Goal: Task Accomplishment & Management: Manage account settings

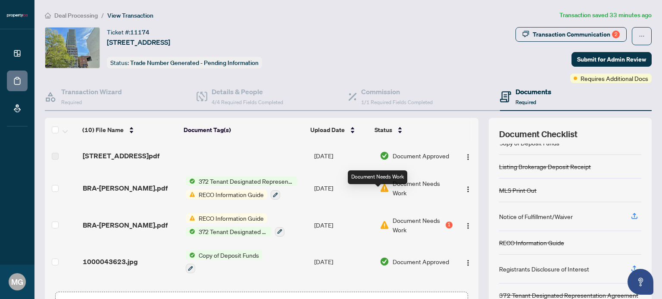
click at [380, 193] on img at bounding box center [384, 188] width 9 height 9
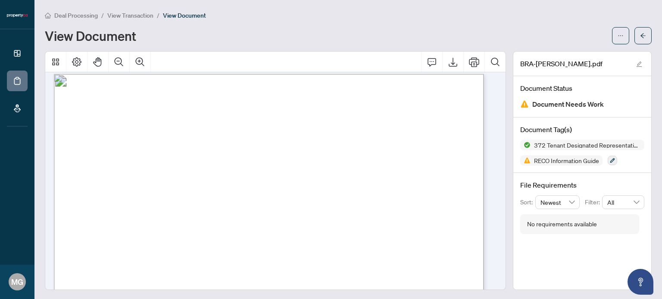
scroll to position [9532, 0]
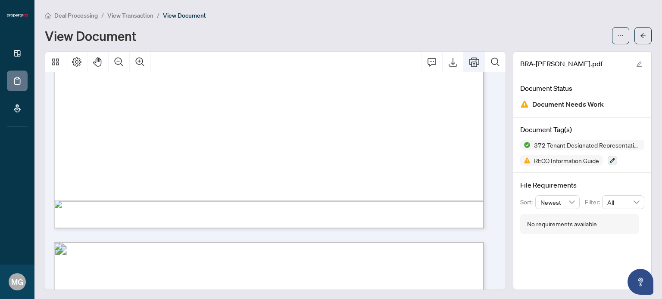
click at [469, 63] on icon "Print" at bounding box center [474, 62] width 10 height 10
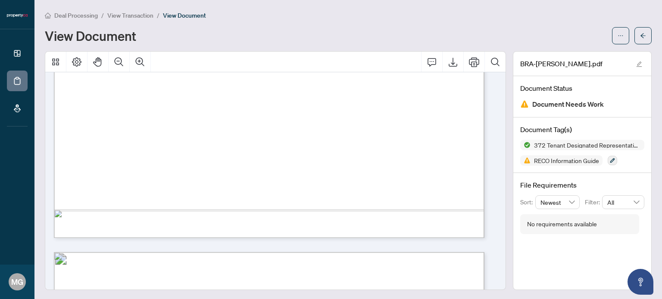
scroll to position [9541, 0]
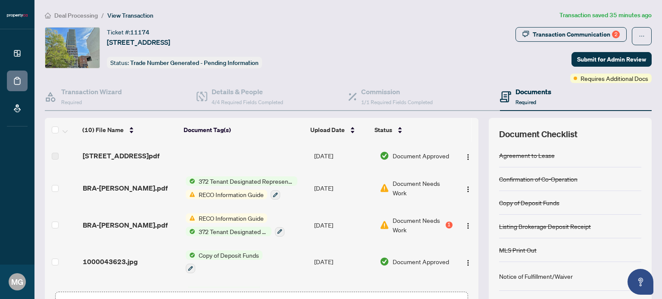
click at [235, 199] on span "RECO Information Guide" at bounding box center [231, 194] width 72 height 9
click at [464, 193] on img "button" at bounding box center [467, 189] width 7 height 7
click at [392, 197] on span "Document Needs Work" at bounding box center [421, 188] width 59 height 19
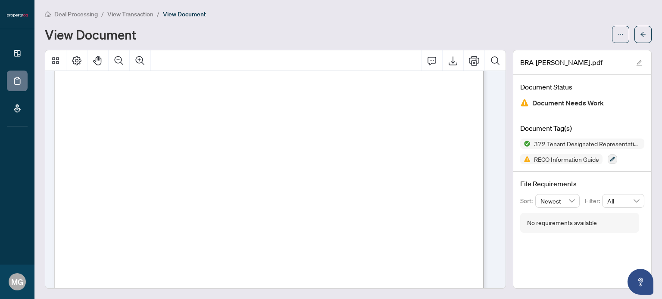
scroll to position [991, 0]
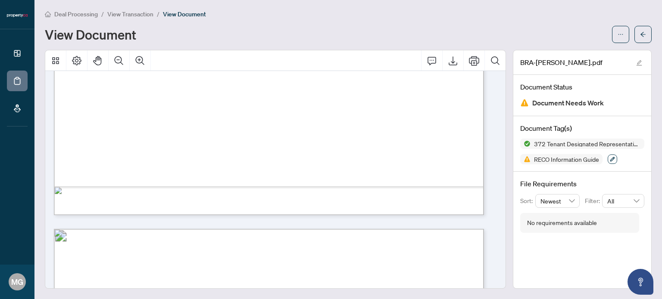
click at [610, 159] on icon "button" at bounding box center [612, 159] width 5 height 5
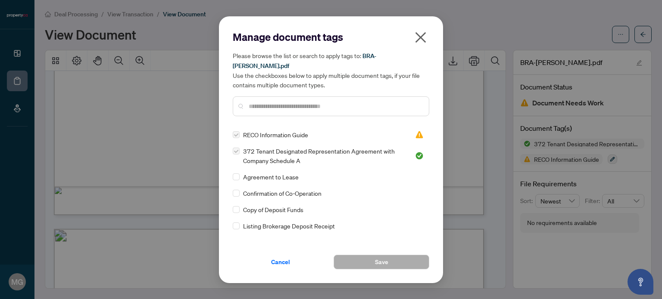
click at [421, 40] on icon "close" at bounding box center [421, 38] width 14 height 14
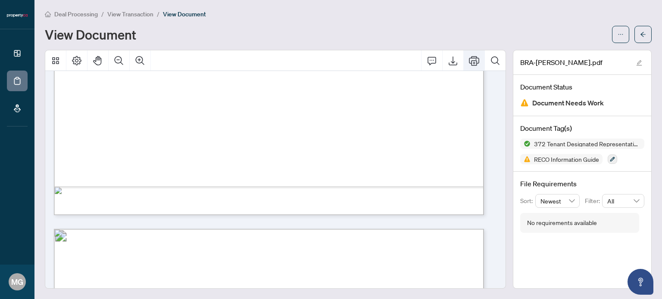
click at [469, 58] on icon "Print" at bounding box center [474, 61] width 10 height 10
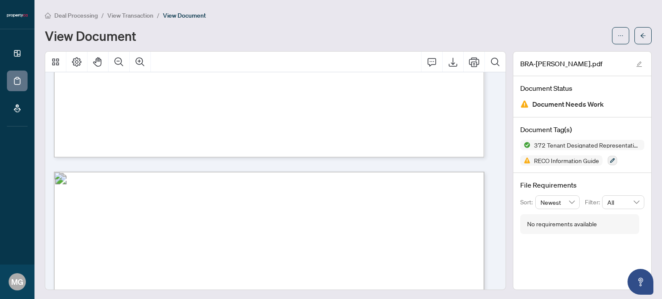
scroll to position [862, 0]
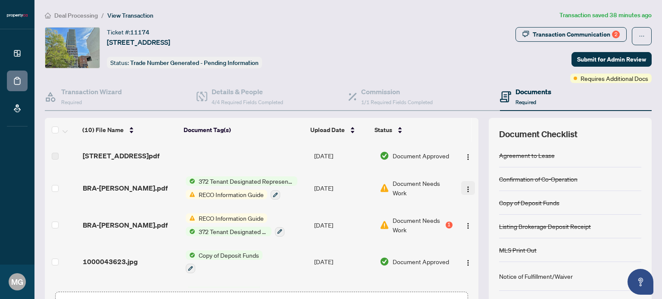
click at [464, 193] on img "button" at bounding box center [467, 189] width 7 height 7
click at [404, 191] on span "Document Needs Work" at bounding box center [421, 188] width 59 height 19
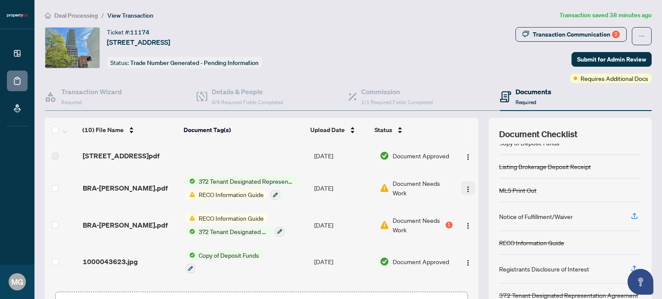
click at [464, 193] on img "button" at bounding box center [467, 189] width 7 height 7
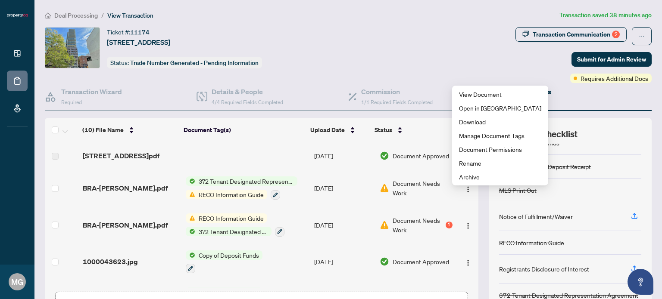
click at [456, 192] on td at bounding box center [467, 188] width 22 height 37
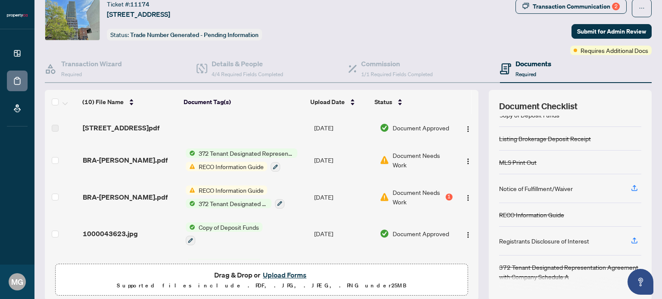
scroll to position [43, 0]
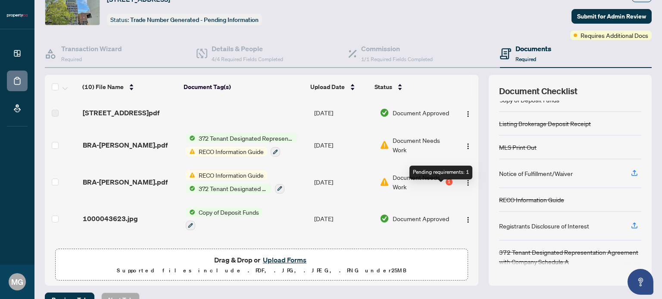
click at [445, 186] on div "1" at bounding box center [448, 182] width 7 height 7
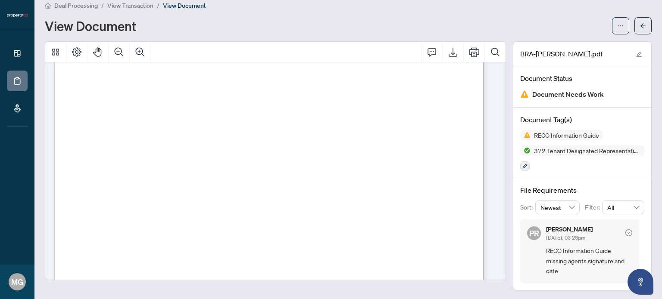
scroll to position [6505, 0]
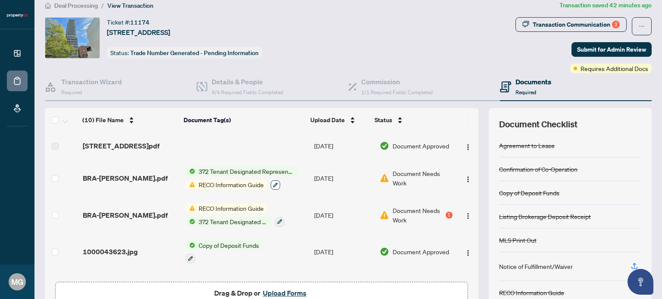
click at [273, 188] on icon "button" at bounding box center [275, 185] width 5 height 5
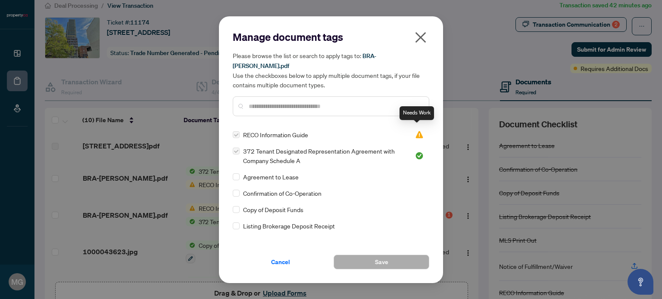
click at [417, 131] on img at bounding box center [419, 135] width 9 height 9
click at [412, 114] on div "Needs Work" at bounding box center [416, 113] width 34 height 14
click at [420, 42] on icon "close" at bounding box center [420, 37] width 11 height 11
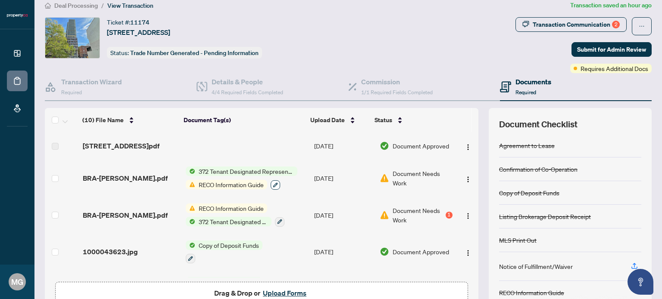
click at [273, 188] on icon "button" at bounding box center [275, 185] width 5 height 5
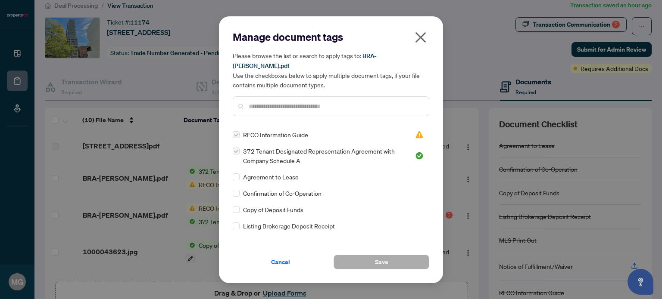
click at [419, 40] on icon "close" at bounding box center [420, 37] width 11 height 11
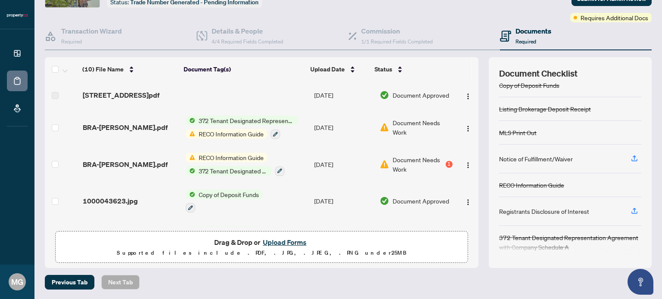
scroll to position [60, 0]
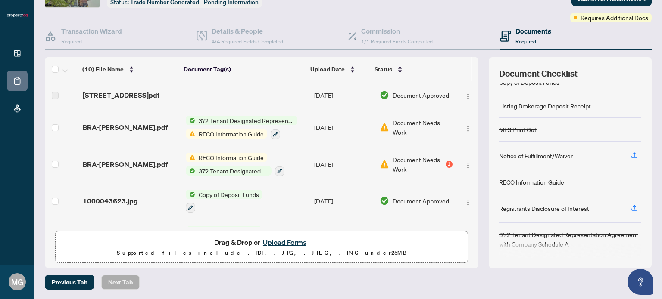
click at [589, 179] on div "RECO Information Guide" at bounding box center [570, 183] width 142 height 24
click at [532, 181] on div "RECO Information Guide" at bounding box center [531, 181] width 65 height 9
click at [287, 243] on button "Upload Forms" at bounding box center [284, 242] width 49 height 11
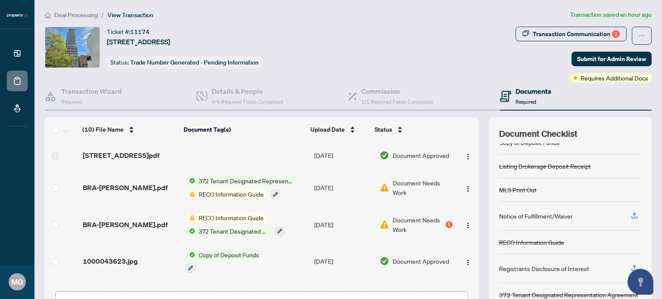
scroll to position [0, 0]
click at [507, 100] on div "Documents Required" at bounding box center [525, 97] width 51 height 20
click at [507, 94] on div "Documents Required" at bounding box center [525, 97] width 51 height 20
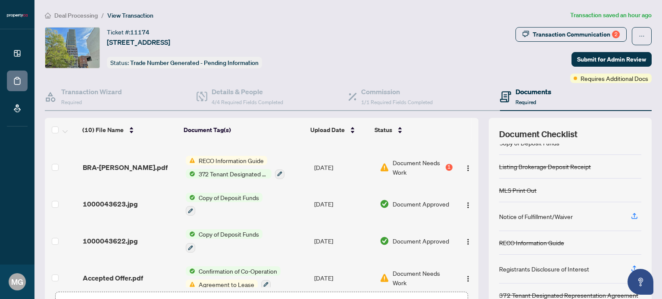
scroll to position [43, 0]
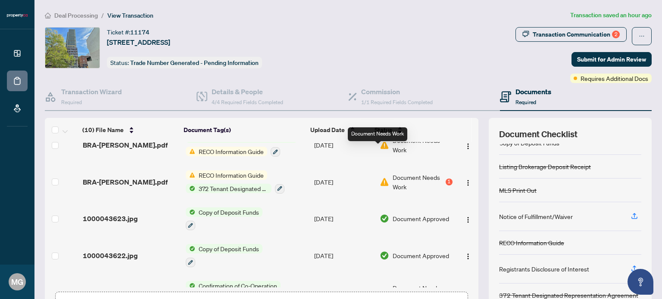
click at [380, 150] on img at bounding box center [384, 144] width 9 height 9
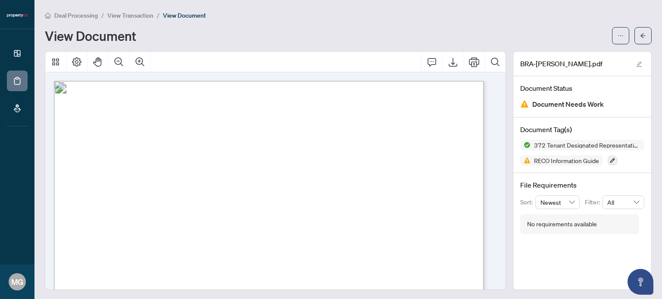
click at [543, 103] on span "Document Needs Work" at bounding box center [568, 105] width 72 height 12
click at [537, 91] on h4 "Document Status" at bounding box center [582, 88] width 124 height 10
click at [636, 61] on icon "edit" at bounding box center [639, 64] width 6 height 6
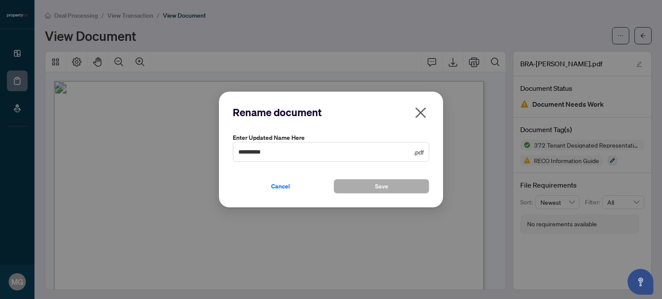
click at [343, 158] on span "**********" at bounding box center [331, 152] width 196 height 20
click at [417, 115] on icon "close" at bounding box center [420, 112] width 11 height 11
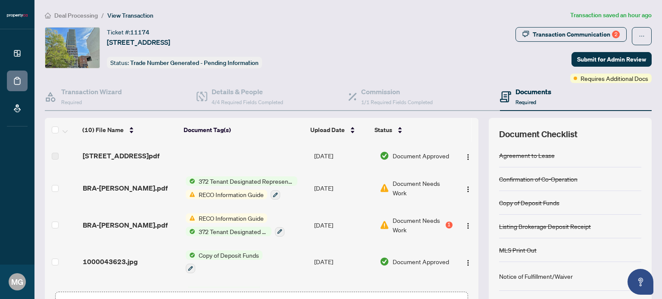
click at [402, 225] on span "Document Needs Work" at bounding box center [417, 225] width 51 height 19
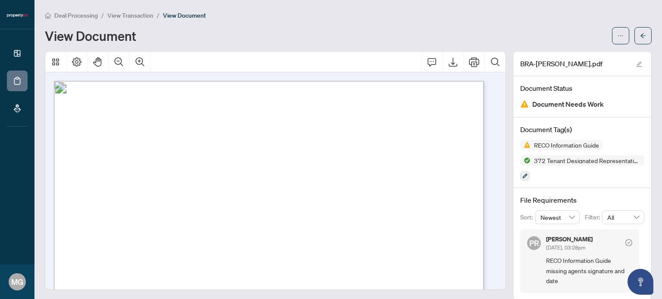
scroll to position [10, 0]
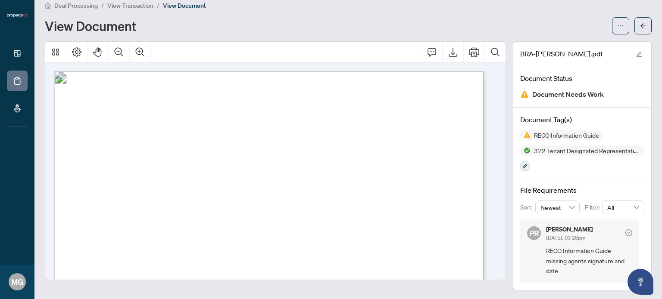
click at [625, 232] on icon "check-circle" at bounding box center [628, 233] width 7 height 7
click at [625, 233] on icon "check-circle" at bounding box center [628, 233] width 7 height 7
click at [522, 165] on icon "button" at bounding box center [524, 166] width 5 height 5
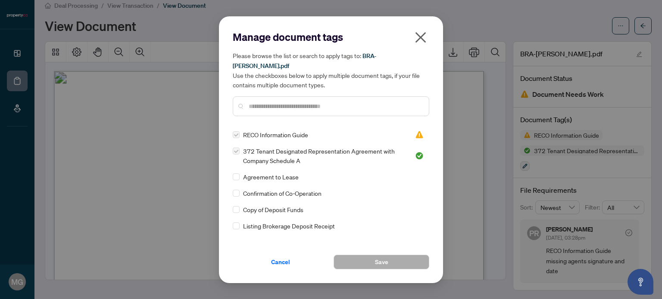
click at [249, 130] on span "RECO Information Guide" at bounding box center [275, 134] width 65 height 9
click at [418, 44] on icon "close" at bounding box center [421, 38] width 14 height 14
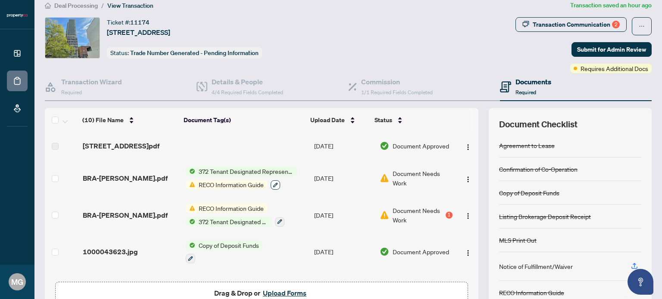
click at [271, 190] on button "button" at bounding box center [275, 185] width 9 height 9
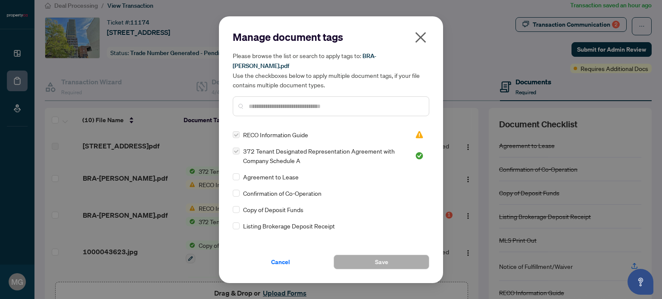
click at [236, 132] on label at bounding box center [236, 134] width 7 height 9
click at [236, 131] on label at bounding box center [236, 134] width 7 height 9
click at [415, 131] on img at bounding box center [419, 135] width 9 height 9
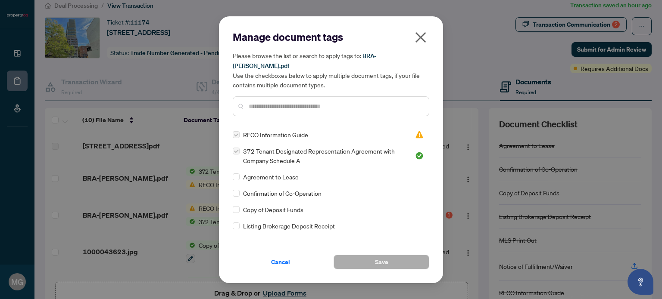
click at [362, 97] on div at bounding box center [331, 107] width 196 height 20
click at [363, 103] on input "text" at bounding box center [335, 106] width 173 height 9
click at [420, 39] on icon "close" at bounding box center [421, 38] width 14 height 14
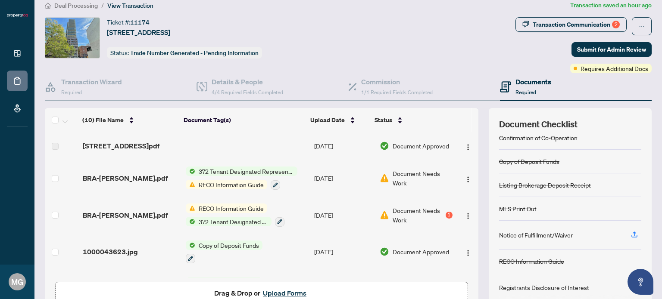
scroll to position [17, 0]
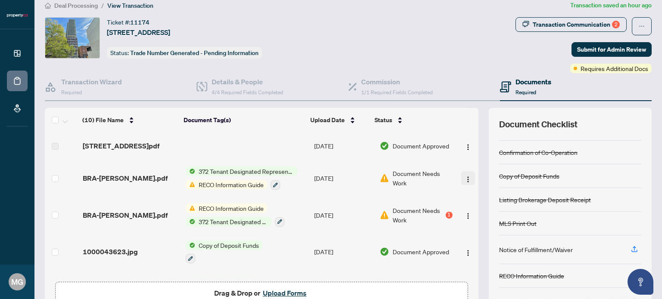
click at [464, 183] on img "button" at bounding box center [467, 179] width 7 height 7
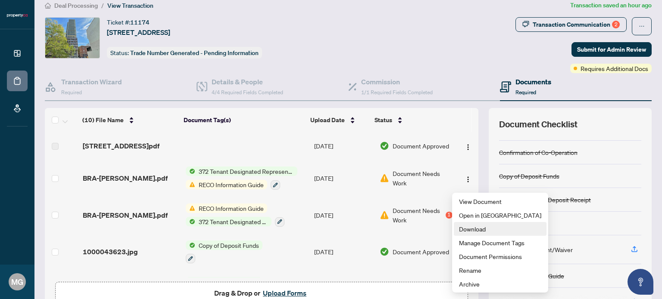
click at [466, 226] on span "Download" at bounding box center [500, 228] width 82 height 9
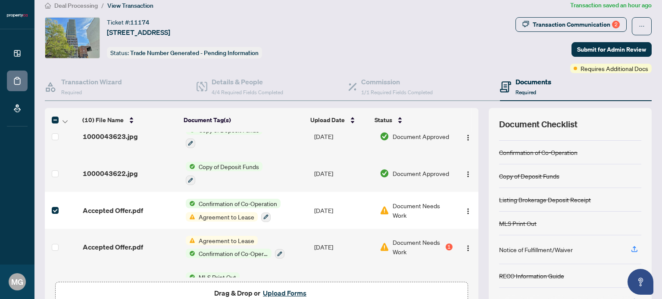
scroll to position [135, 0]
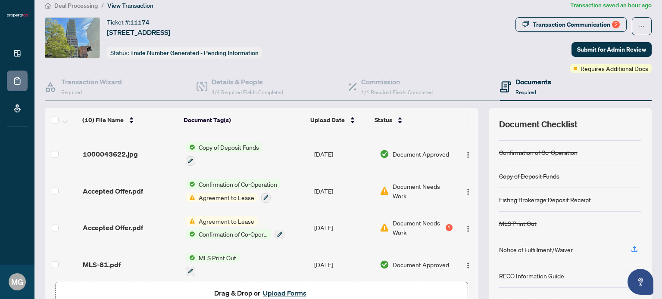
click at [249, 189] on span "Confirmation of Co-Operation" at bounding box center [237, 184] width 85 height 9
click at [223, 202] on span "Agreement to Lease" at bounding box center [226, 197] width 62 height 9
click at [209, 189] on span "Confirmation of Co-Operation" at bounding box center [237, 184] width 85 height 9
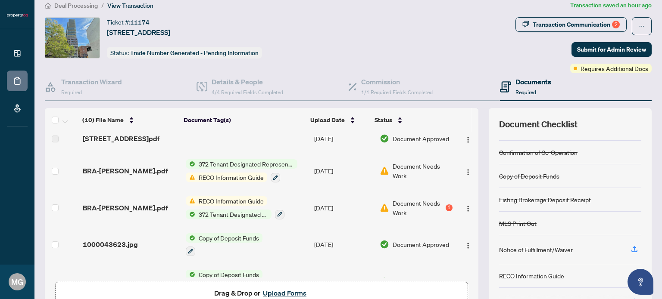
scroll to position [6, 0]
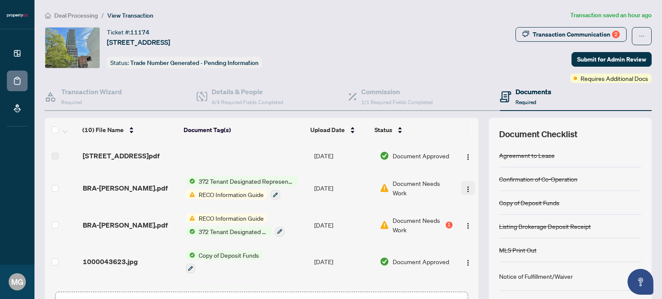
click at [464, 193] on img "button" at bounding box center [467, 189] width 7 height 7
click at [566, 208] on div "Copy of Deposit Funds" at bounding box center [570, 203] width 142 height 24
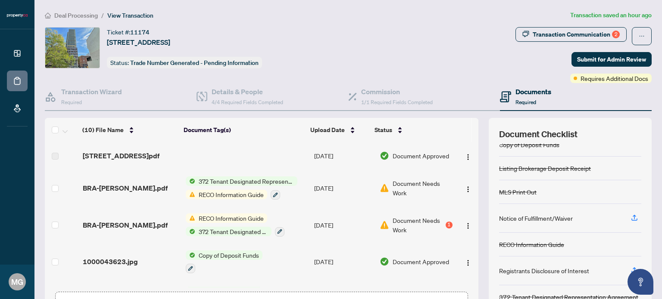
scroll to position [60, 0]
click at [555, 244] on div "RECO Information Guide" at bounding box center [531, 242] width 65 height 9
click at [543, 241] on div "RECO Information Guide" at bounding box center [531, 242] width 65 height 9
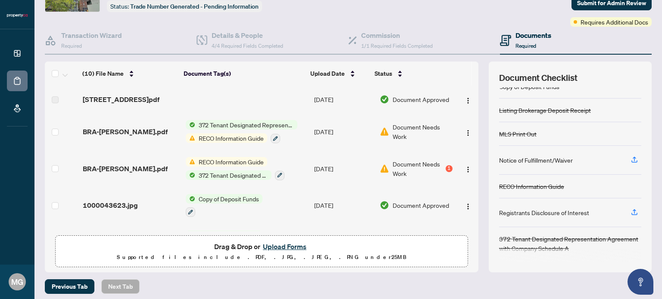
scroll to position [61, 0]
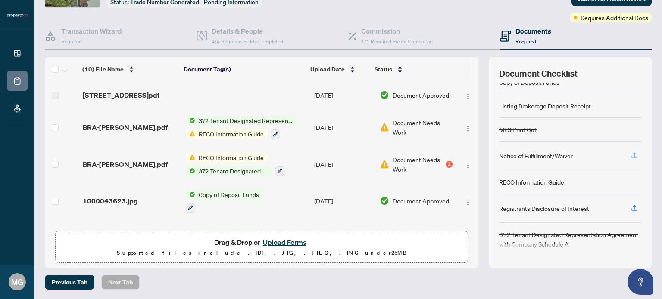
click at [630, 155] on icon "button" at bounding box center [634, 156] width 8 height 8
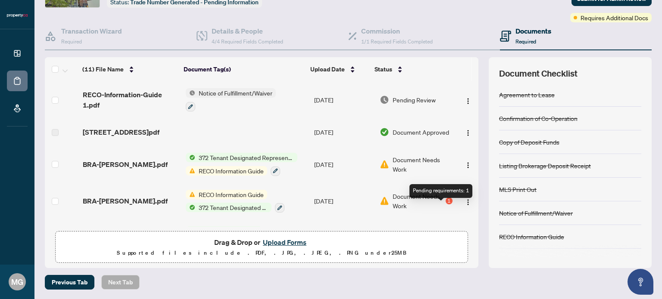
click at [445, 205] on div "1" at bounding box center [448, 201] width 7 height 7
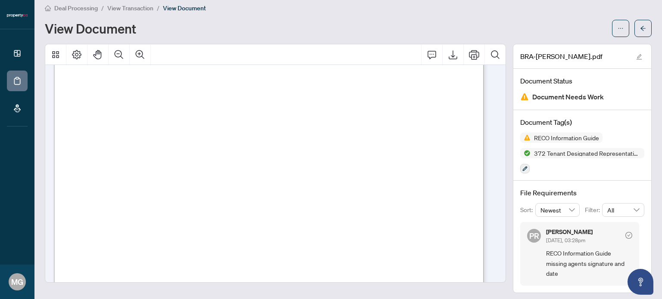
scroll to position [10, 0]
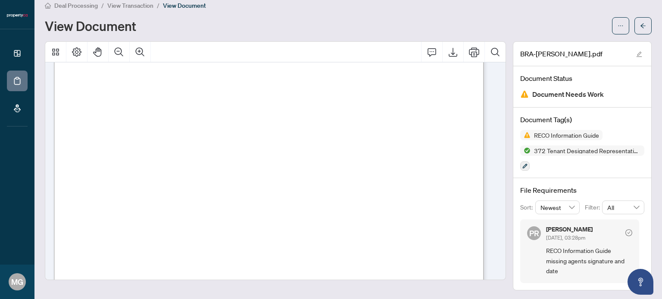
click at [625, 232] on icon "check-circle" at bounding box center [628, 233] width 7 height 7
click at [52, 55] on icon "Thumbnails" at bounding box center [55, 52] width 7 height 7
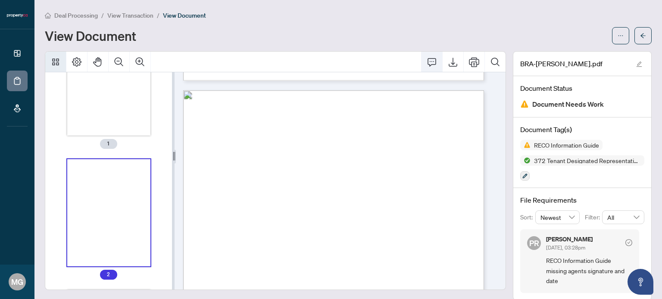
scroll to position [340, 0]
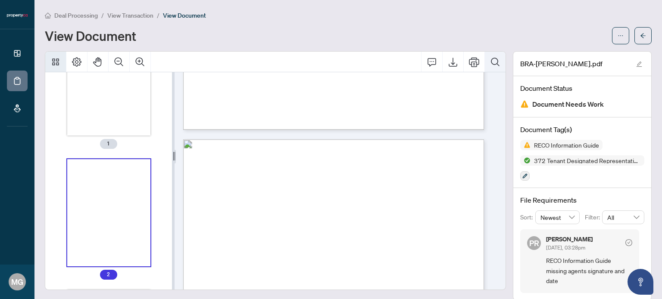
click at [490, 57] on icon "Search Document" at bounding box center [495, 62] width 10 height 10
click at [243, 34] on div "View Document" at bounding box center [326, 36] width 562 height 14
click at [127, 12] on span "View Transaction" at bounding box center [130, 16] width 46 height 8
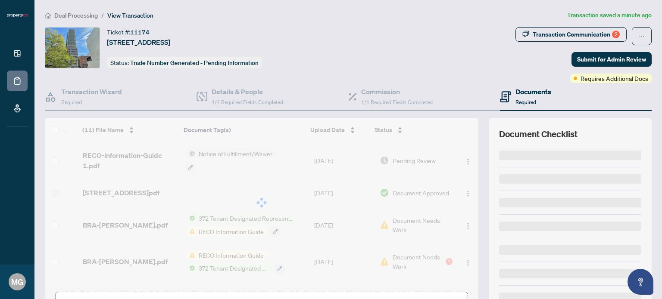
click at [72, 16] on span "Deal Processing" at bounding box center [76, 16] width 44 height 8
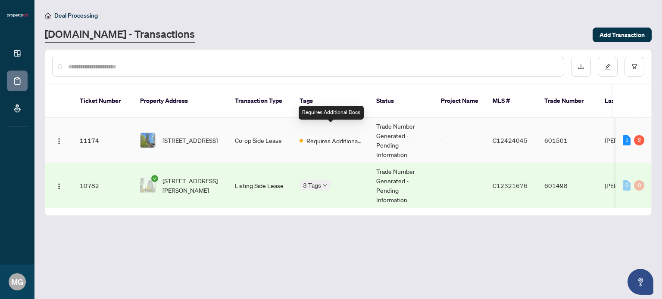
click at [322, 136] on span "Requires Additional Docs" at bounding box center [334, 140] width 56 height 9
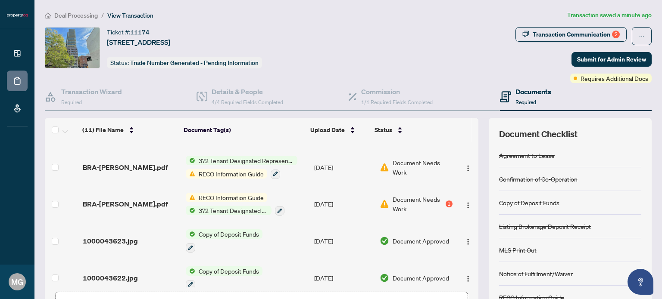
scroll to position [43, 0]
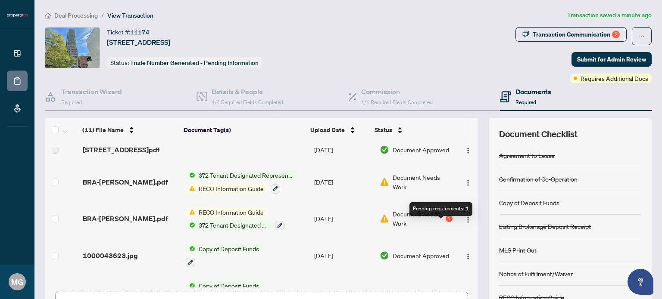
click at [445, 222] on div "1" at bounding box center [448, 218] width 7 height 7
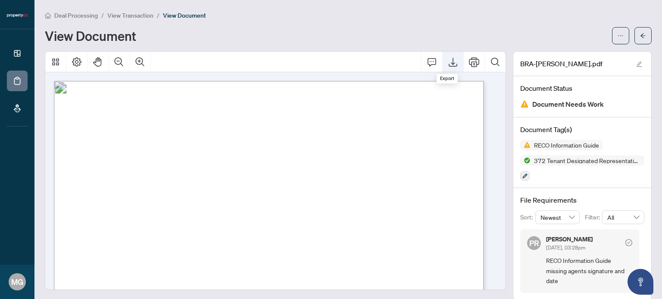
click at [448, 62] on icon "Export" at bounding box center [453, 62] width 10 height 10
click at [348, 31] on div "View Document" at bounding box center [326, 36] width 562 height 14
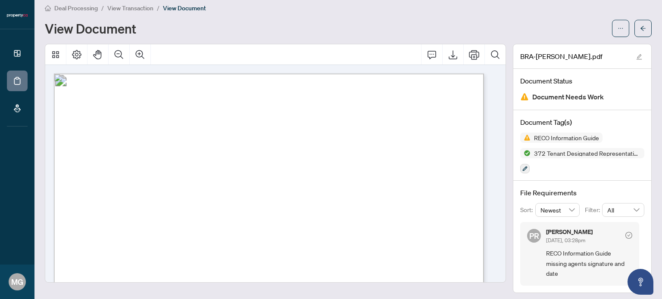
scroll to position [10, 0]
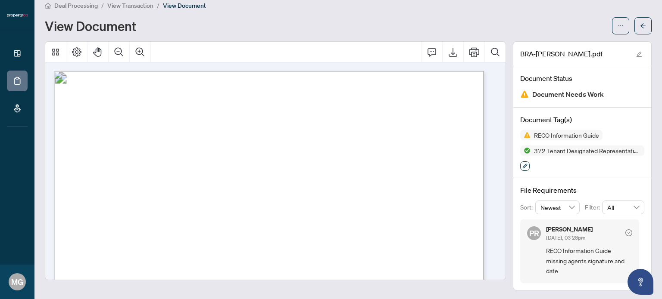
click at [522, 164] on icon "button" at bounding box center [524, 166] width 5 height 5
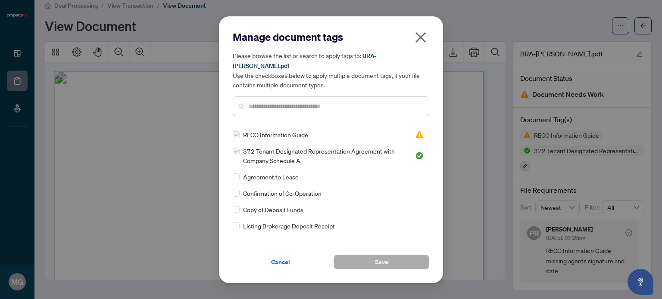
click at [237, 146] on label at bounding box center [236, 150] width 7 height 9
click at [417, 131] on img at bounding box center [419, 135] width 9 height 9
click at [237, 131] on label at bounding box center [236, 134] width 7 height 9
drag, startPoint x: 237, startPoint y: 131, endPoint x: 252, endPoint y: 127, distance: 16.3
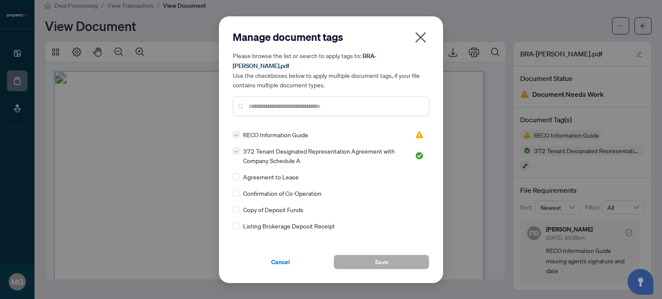
click at [242, 130] on div "RECO Information Guide" at bounding box center [319, 134] width 172 height 9
click at [265, 130] on span "RECO Information Guide" at bounding box center [275, 134] width 65 height 9
click at [417, 131] on img at bounding box center [419, 135] width 9 height 9
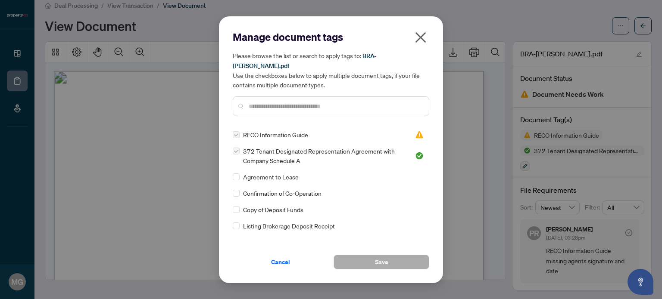
click at [419, 43] on icon "close" at bounding box center [421, 38] width 14 height 14
